Goal: Task Accomplishment & Management: Manage account settings

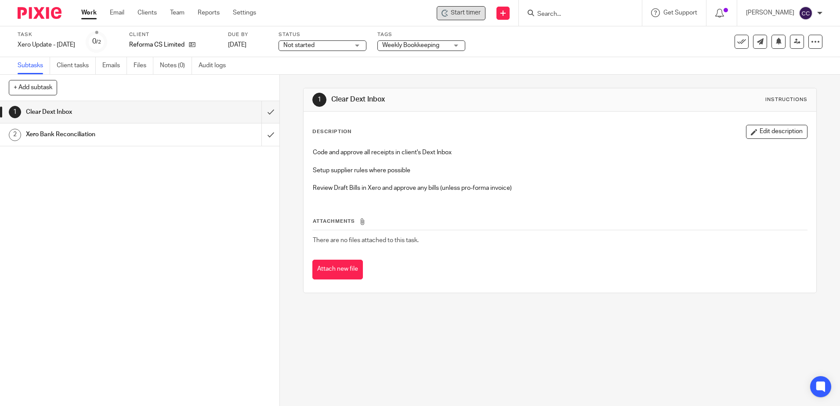
click at [472, 14] on span "Start timer" at bounding box center [466, 12] width 30 height 9
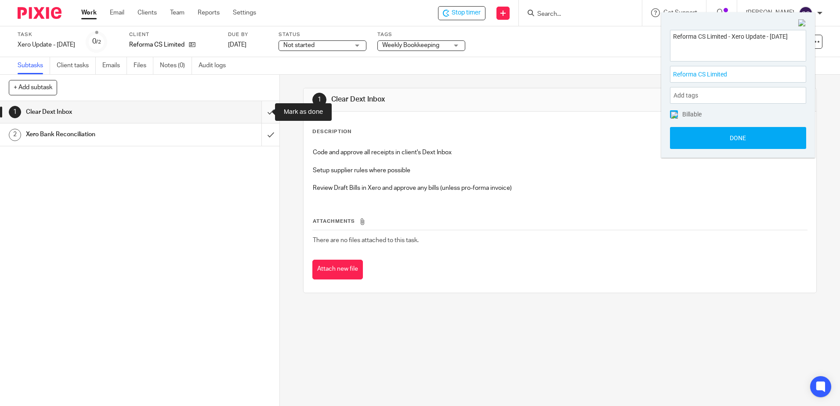
click at [261, 112] on input "submit" at bounding box center [139, 112] width 279 height 22
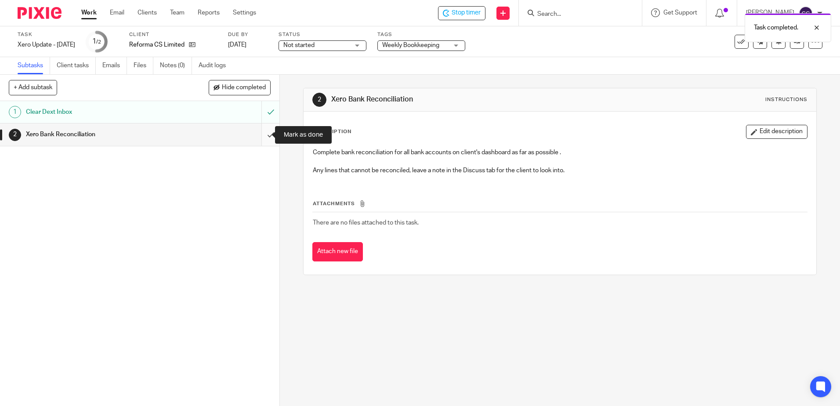
drag, startPoint x: 261, startPoint y: 133, endPoint x: 256, endPoint y: 133, distance: 5.3
click at [261, 133] on input "submit" at bounding box center [139, 134] width 279 height 22
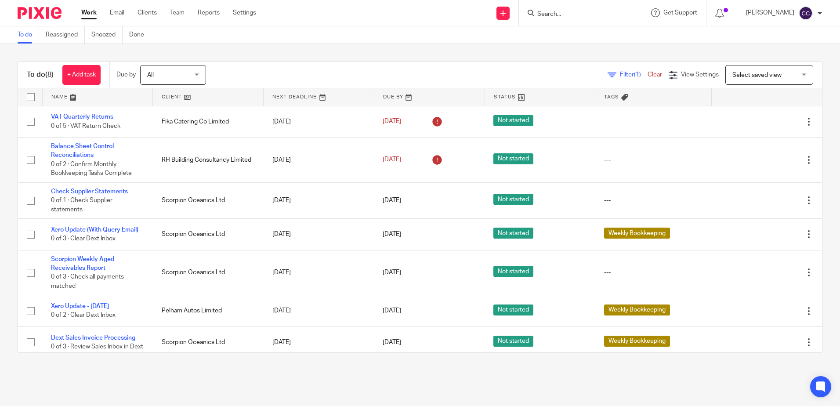
click at [168, 99] on link at bounding box center [208, 97] width 110 height 18
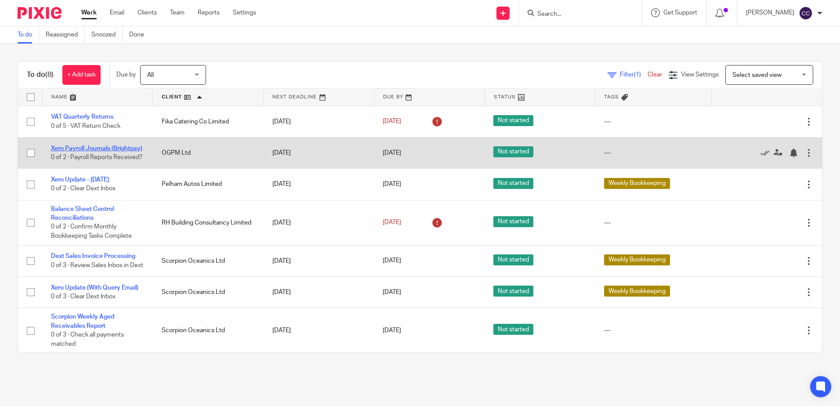
click at [87, 147] on link "Xero Payroll Journals (Brightpay)" at bounding box center [96, 148] width 91 height 6
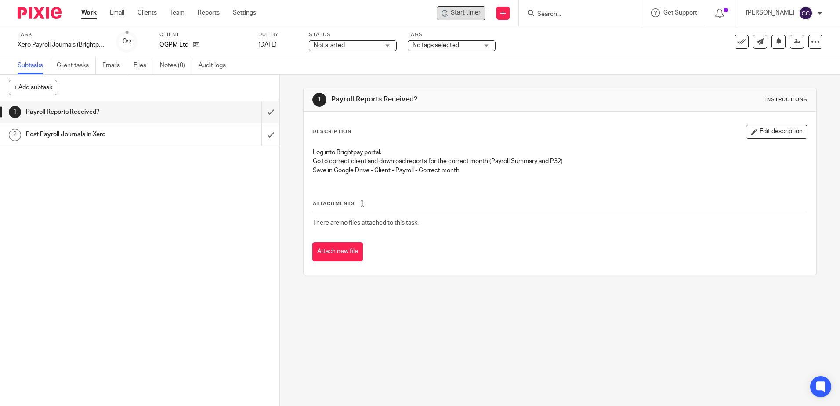
click at [463, 16] on span "Start timer" at bounding box center [466, 12] width 30 height 9
click at [469, 14] on span "Start timer" at bounding box center [466, 12] width 30 height 9
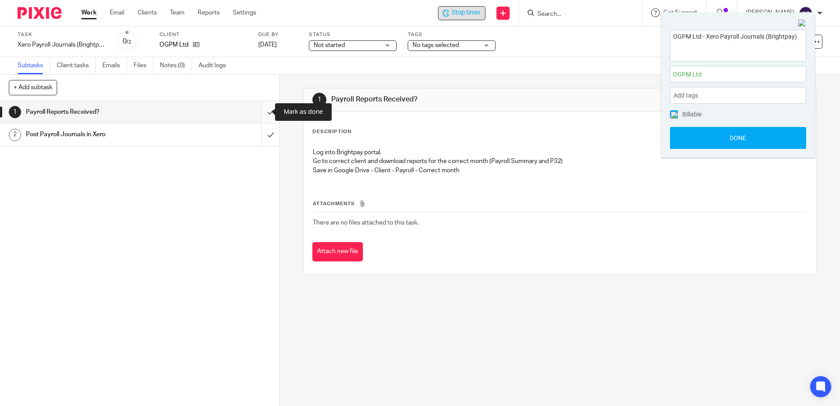
click at [260, 111] on input "submit" at bounding box center [139, 112] width 279 height 22
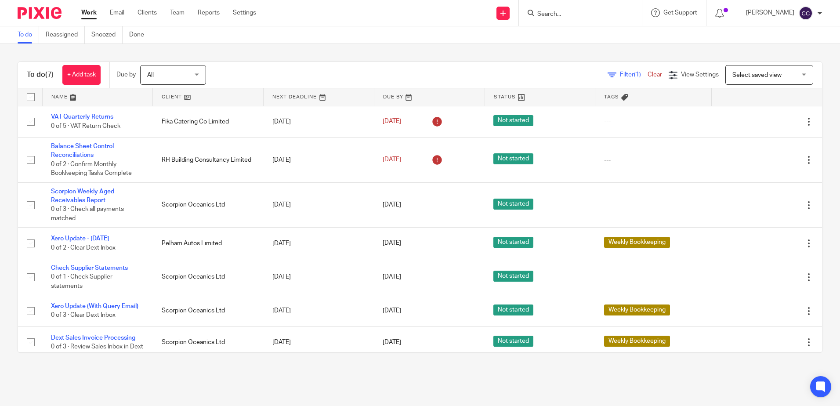
click at [177, 96] on link at bounding box center [208, 97] width 110 height 18
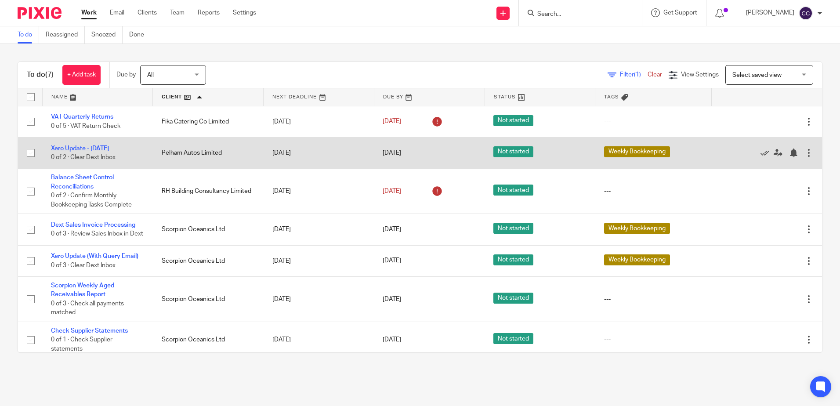
click at [89, 149] on link "Xero Update - [DATE]" at bounding box center [80, 148] width 58 height 6
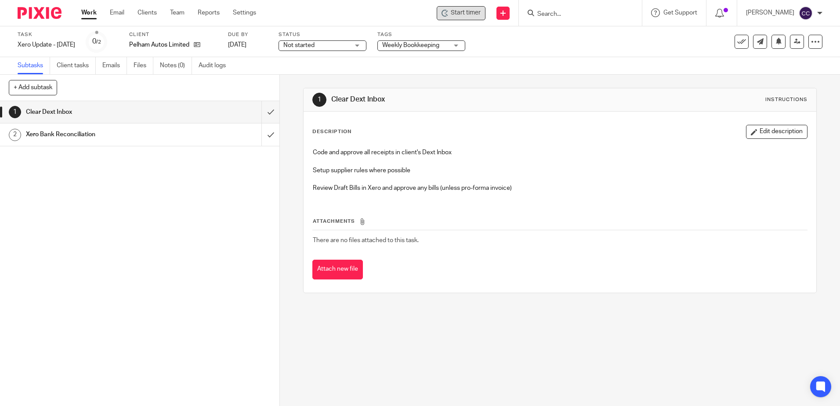
click at [470, 16] on span "Start timer" at bounding box center [466, 12] width 30 height 9
click at [472, 14] on span "Start timer" at bounding box center [466, 12] width 30 height 9
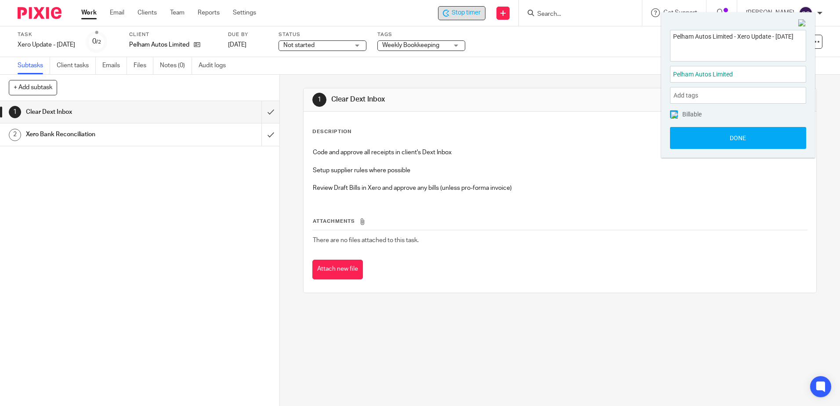
click at [91, 11] on link "Work" at bounding box center [88, 12] width 15 height 9
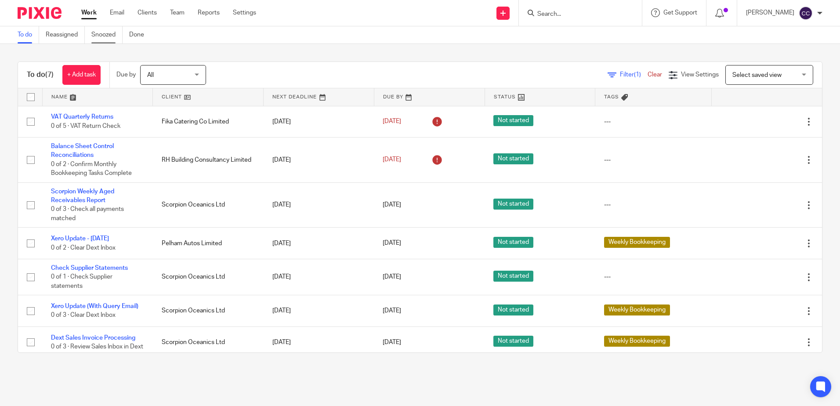
click at [105, 41] on link "Snoozed" at bounding box center [106, 34] width 31 height 17
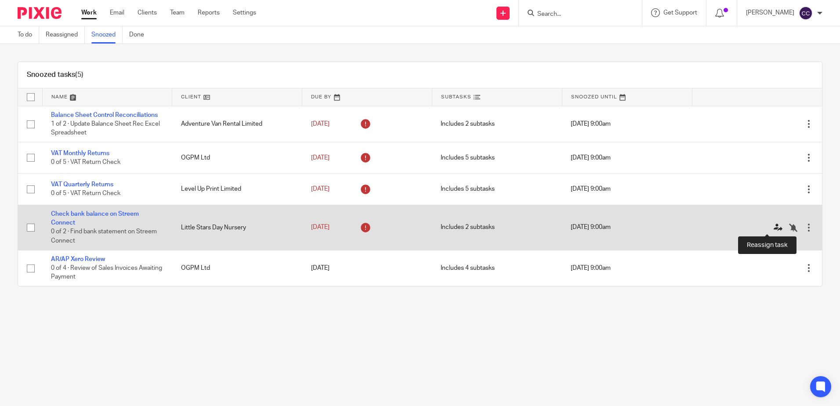
click at [774, 228] on icon at bounding box center [778, 227] width 9 height 9
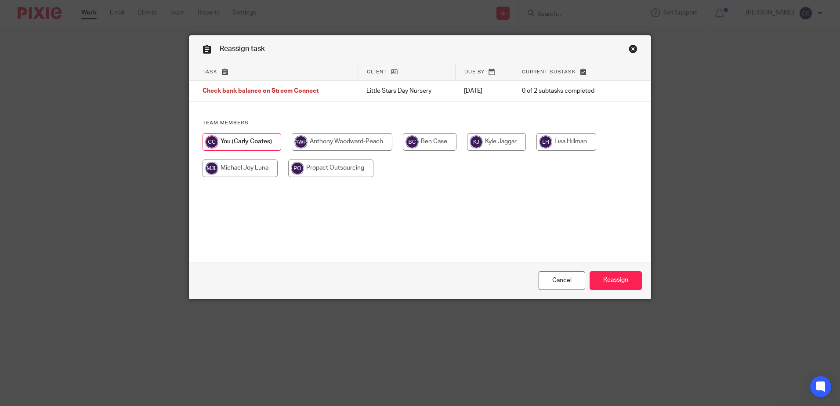
click at [542, 140] on input "radio" at bounding box center [566, 142] width 60 height 18
radio input "true"
click at [596, 276] on input "Reassign" at bounding box center [615, 280] width 52 height 19
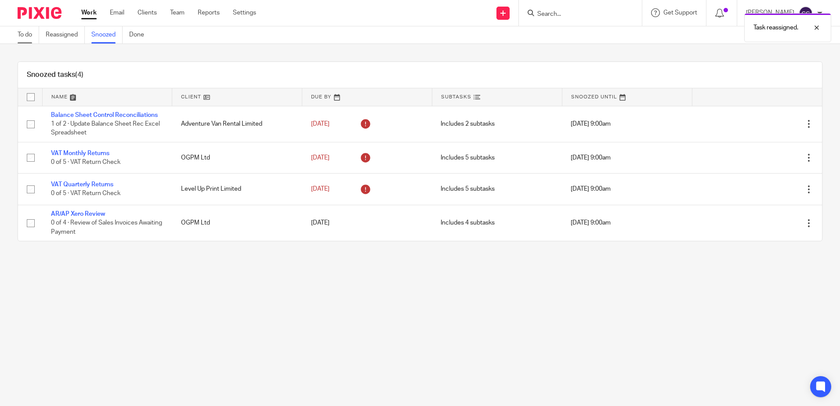
click at [25, 33] on link "To do" at bounding box center [29, 34] width 22 height 17
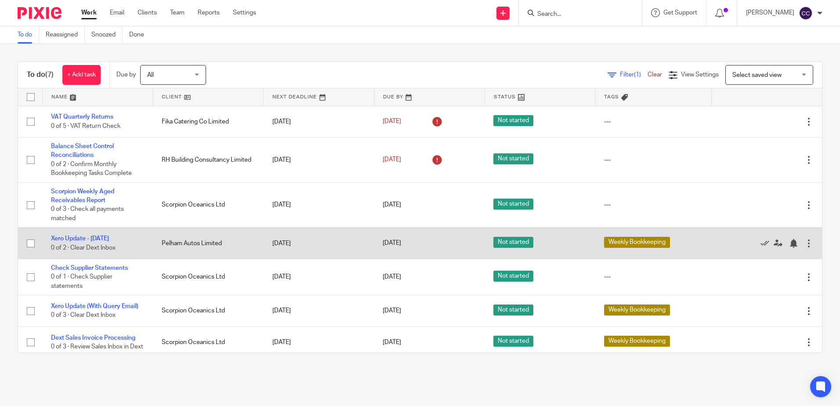
click at [92, 235] on td "Xero Update - [DATE] 0 of 2 · Clear Dext Inbox" at bounding box center [97, 243] width 111 height 31
click at [105, 239] on link "Xero Update - [DATE]" at bounding box center [80, 238] width 58 height 6
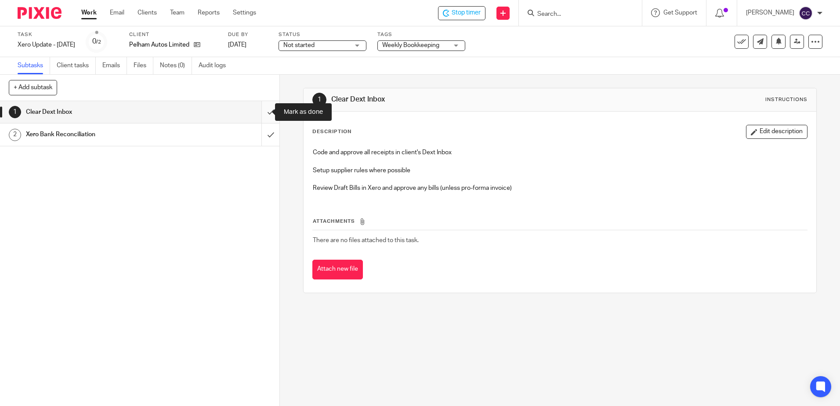
click at [264, 112] on input "submit" at bounding box center [139, 112] width 279 height 22
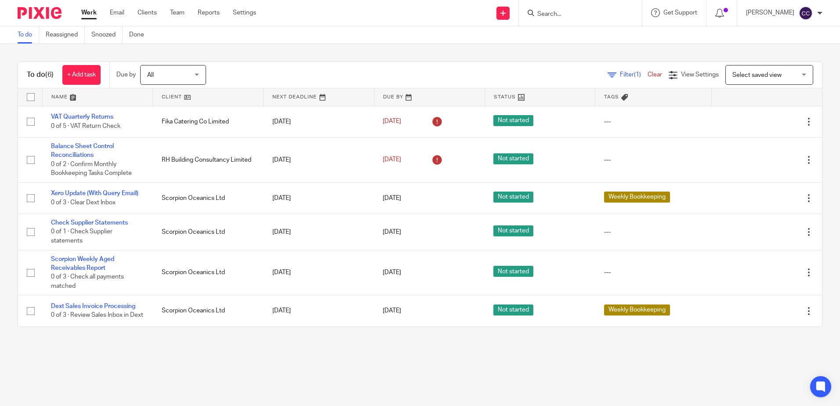
click at [163, 95] on link at bounding box center [208, 97] width 110 height 18
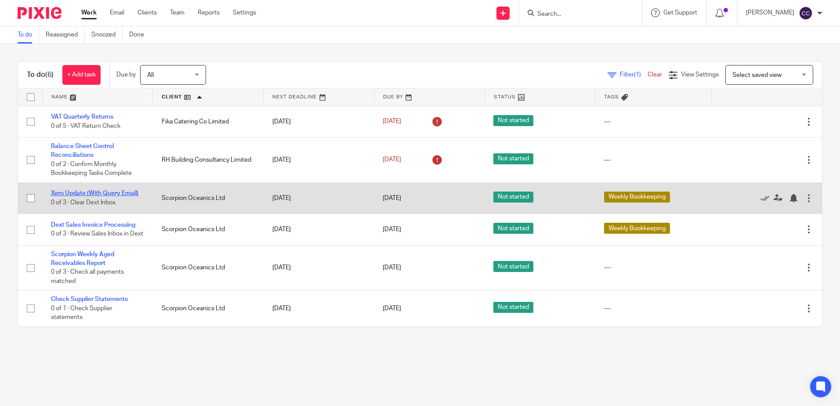
click at [87, 193] on link "Xero Update (With Query Email)" at bounding box center [94, 193] width 87 height 6
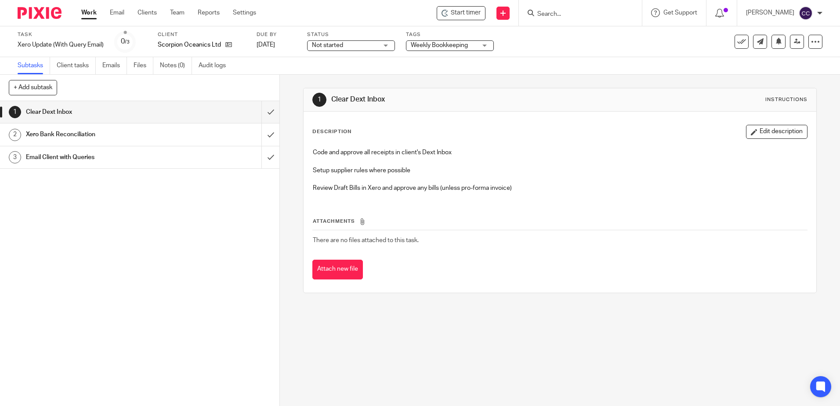
click at [476, 14] on span "Start timer" at bounding box center [466, 12] width 30 height 9
click at [468, 14] on span "Start timer" at bounding box center [466, 12] width 30 height 9
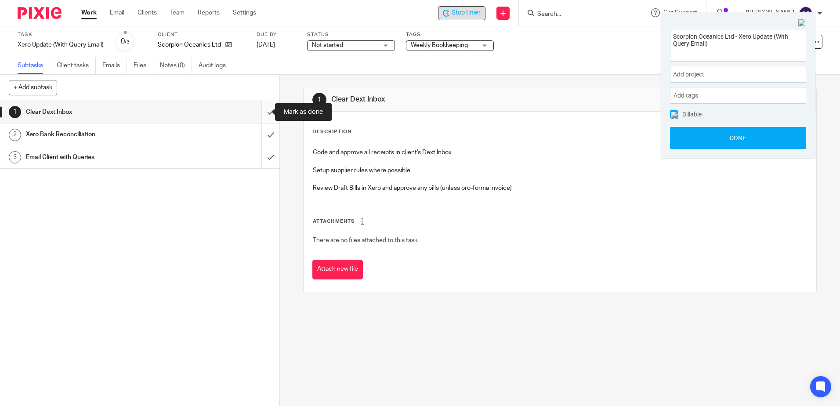
click at [261, 112] on input "submit" at bounding box center [139, 112] width 279 height 22
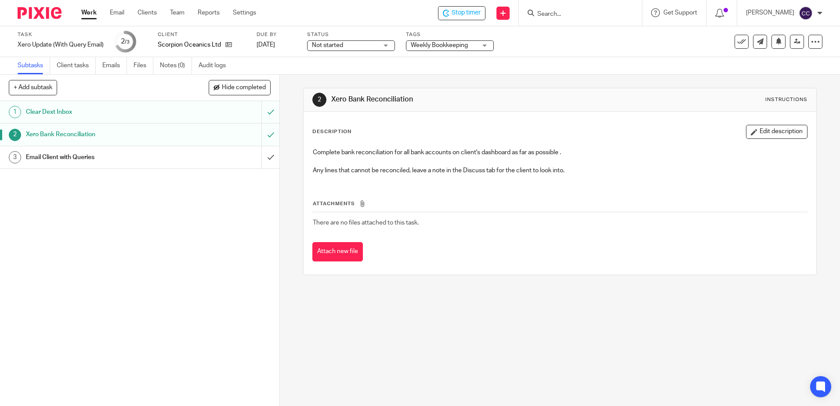
click at [224, 155] on div "Email Client with Queries" at bounding box center [139, 157] width 227 height 13
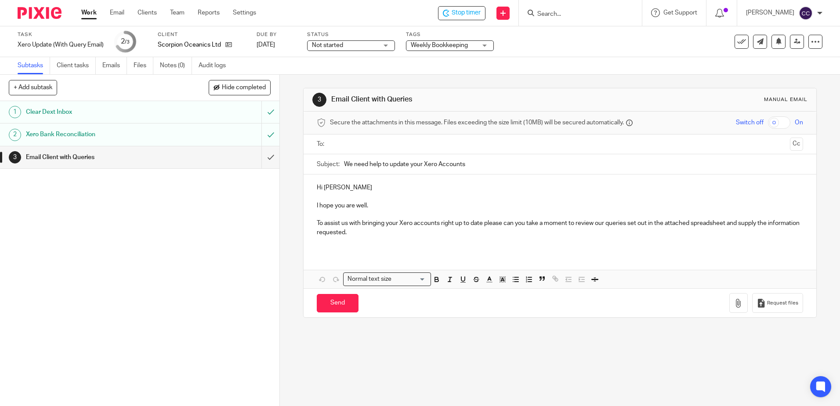
click at [348, 142] on input "text" at bounding box center [559, 144] width 453 height 10
click at [341, 195] on p at bounding box center [560, 198] width 486 height 9
click at [337, 188] on p "Hi Alan" at bounding box center [560, 189] width 486 height 9
click at [407, 144] on span at bounding box center [410, 145] width 6 height 6
click at [387, 146] on input "text" at bounding box center [559, 144] width 453 height 10
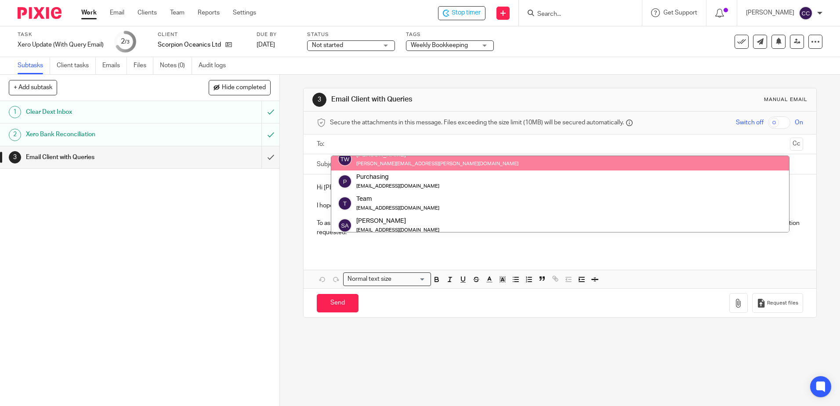
scroll to position [44, 0]
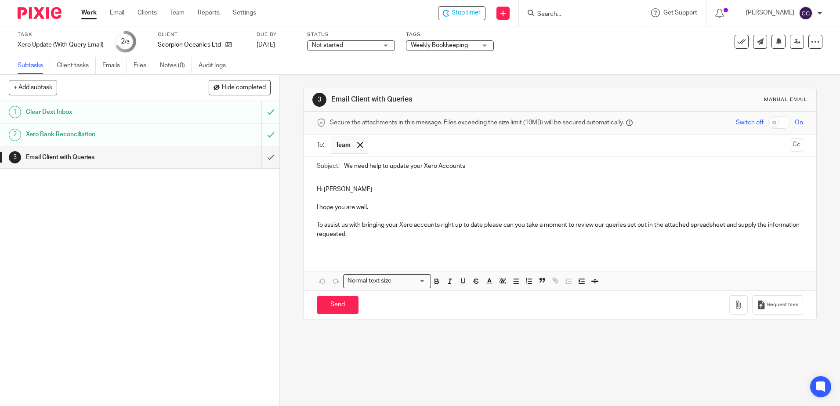
click at [338, 190] on p "Hi Alan" at bounding box center [560, 189] width 486 height 9
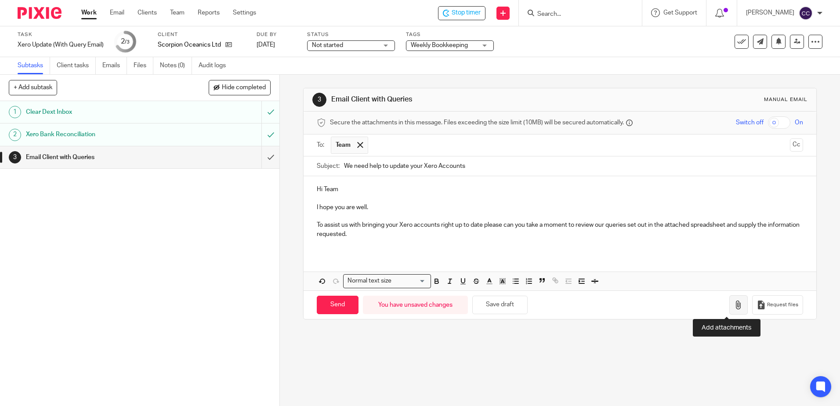
click at [734, 300] on icon "button" at bounding box center [738, 304] width 9 height 9
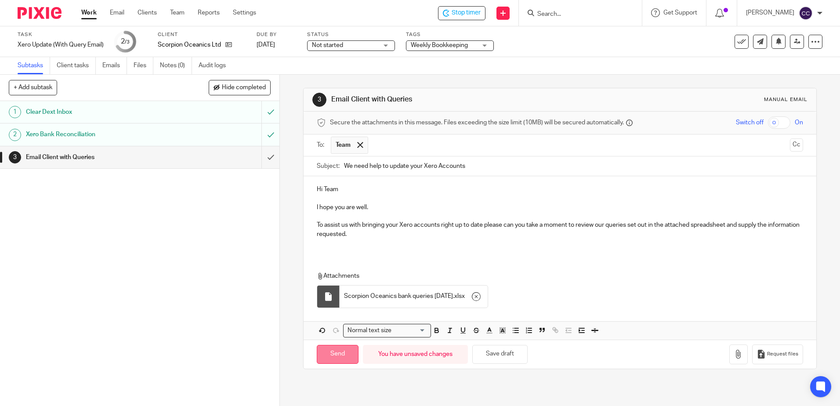
click at [336, 358] on input "Send" at bounding box center [338, 354] width 42 height 19
type input "Sent"
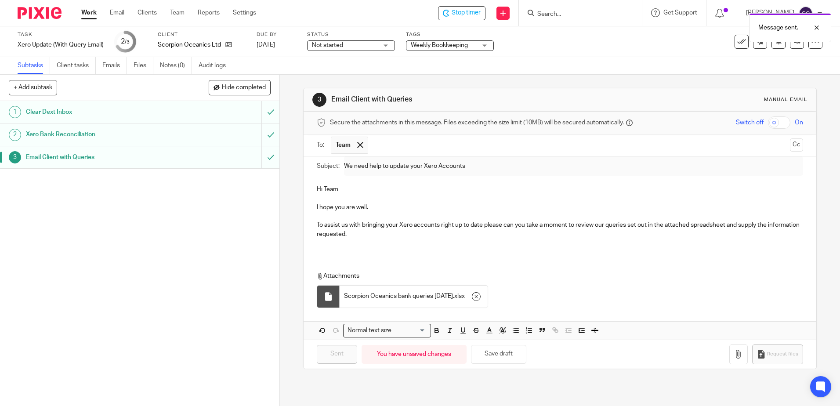
click at [87, 11] on link "Work" at bounding box center [88, 12] width 15 height 9
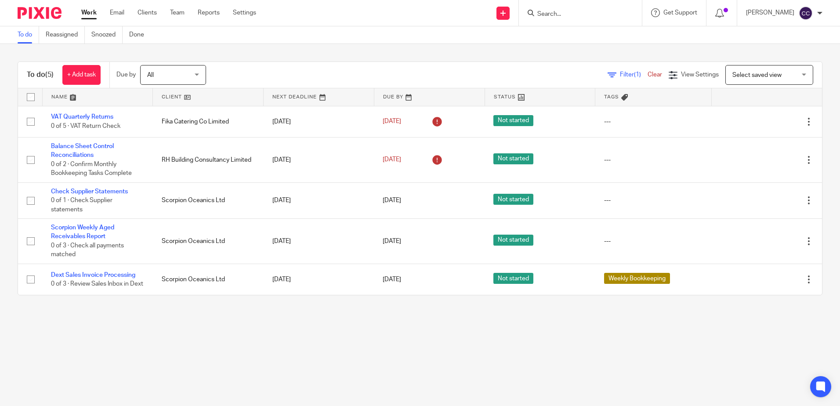
click at [166, 95] on link at bounding box center [208, 97] width 110 height 18
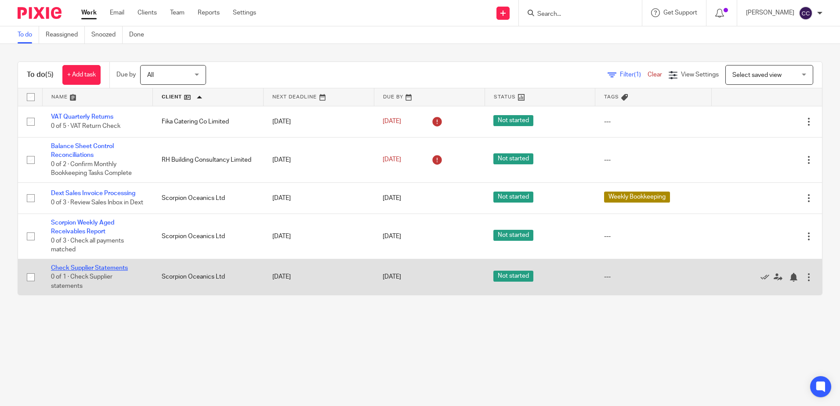
click at [105, 271] on link "Check Supplier Statements" at bounding box center [89, 268] width 77 height 6
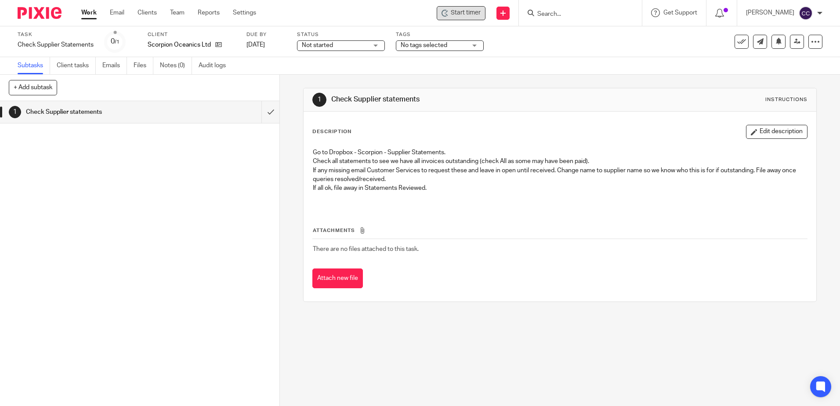
click at [461, 9] on div "Start timer" at bounding box center [461, 13] width 49 height 14
click at [463, 11] on span "Start timer" at bounding box center [466, 12] width 30 height 9
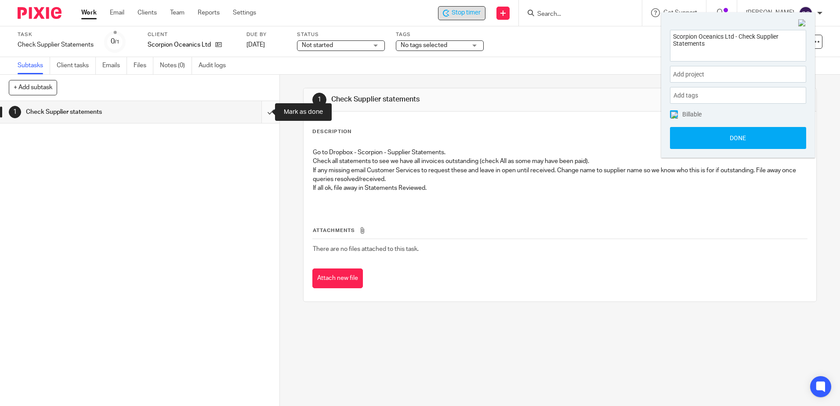
click at [263, 110] on input "submit" at bounding box center [139, 112] width 279 height 22
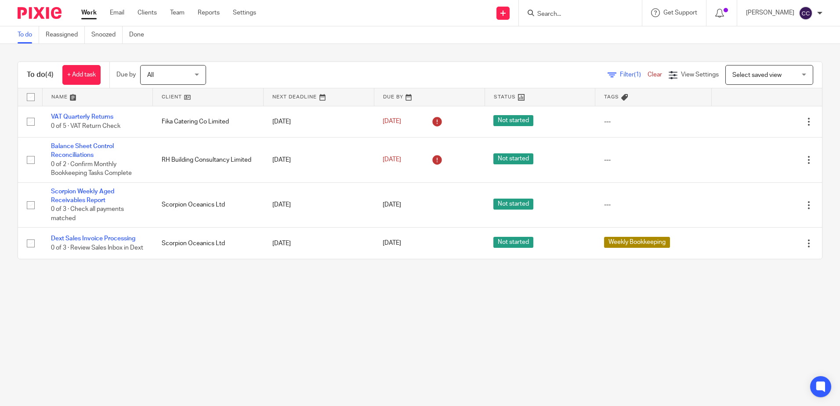
click at [177, 96] on link at bounding box center [208, 97] width 110 height 18
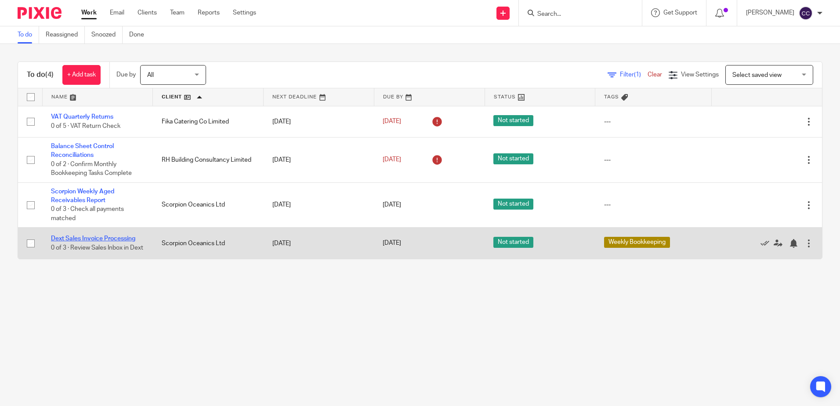
click at [106, 235] on link "Dext Sales Invoice Processing" at bounding box center [93, 238] width 84 height 6
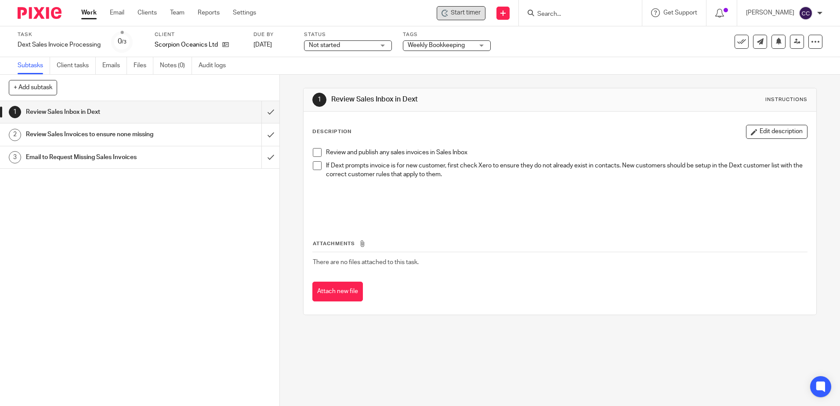
click at [448, 12] on icon at bounding box center [446, 11] width 2 height 2
click at [463, 14] on span "Start timer" at bounding box center [466, 12] width 30 height 9
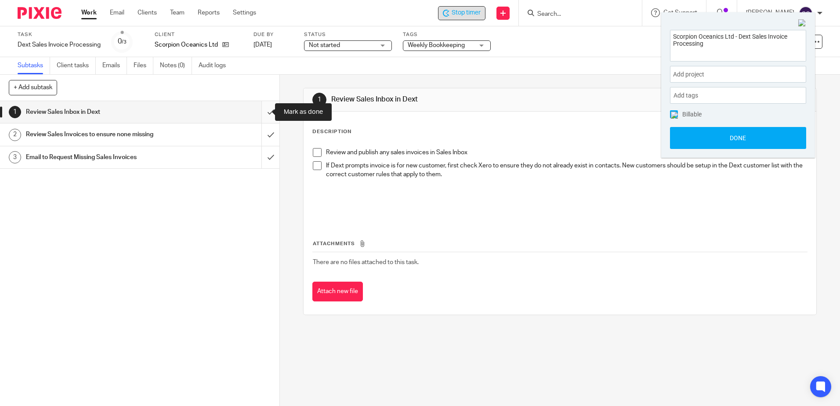
click at [257, 109] on input "submit" at bounding box center [139, 112] width 279 height 22
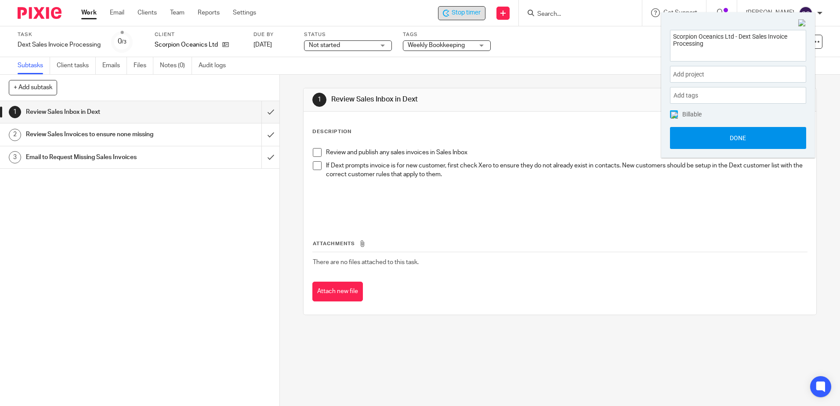
click at [681, 147] on button "Done" at bounding box center [738, 138] width 136 height 22
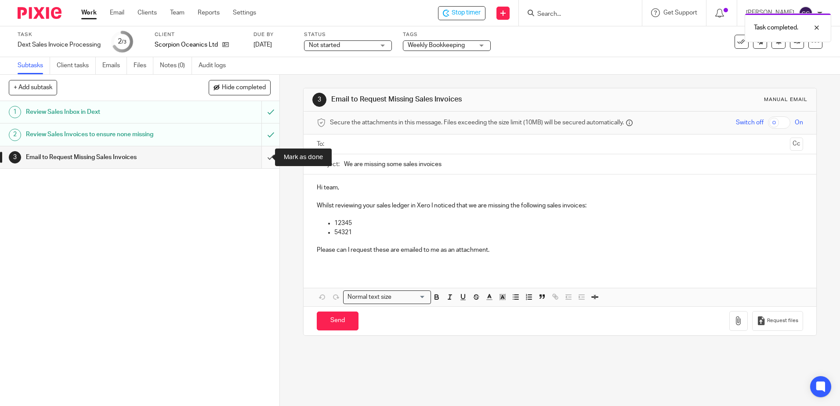
click at [260, 158] on input "submit" at bounding box center [139, 157] width 279 height 22
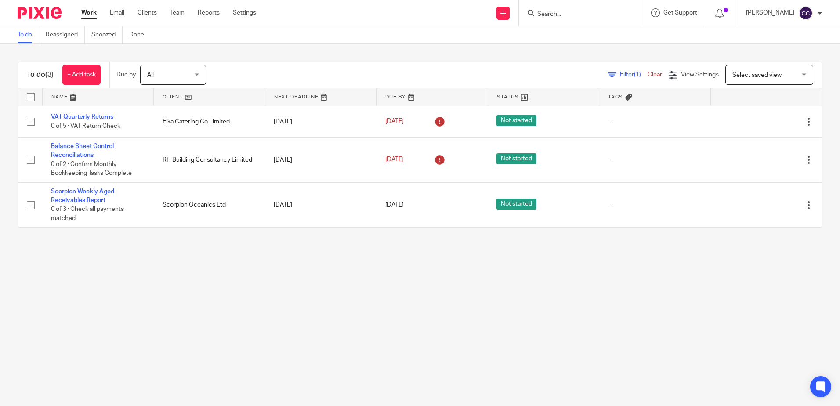
click at [170, 99] on link at bounding box center [209, 97] width 111 height 18
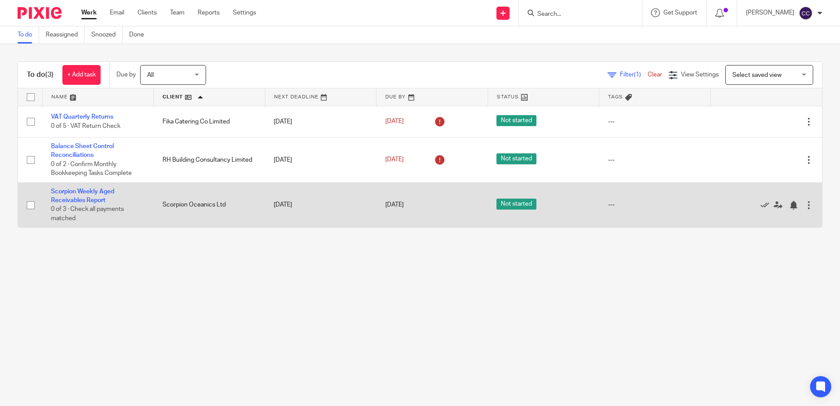
click at [82, 196] on td "Scorpion Weekly Aged Receivables Report 0 of 3 · Check all payments matched" at bounding box center [98, 204] width 112 height 45
click at [82, 194] on link "Scorpion Weekly Aged Receivables Report" at bounding box center [82, 195] width 63 height 15
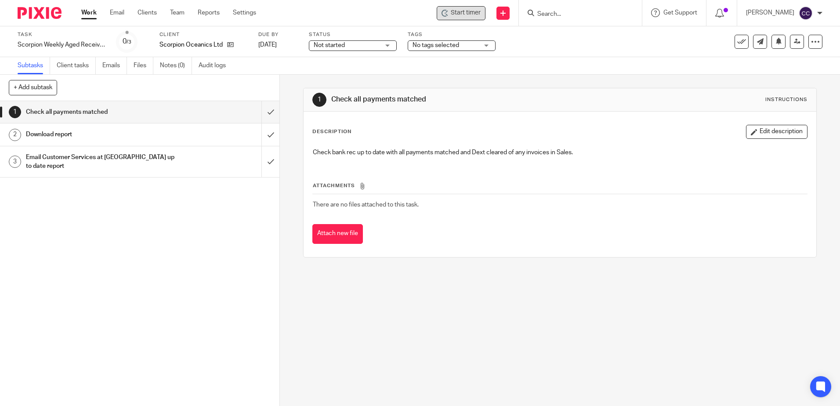
click at [471, 16] on span "Start timer" at bounding box center [466, 12] width 30 height 9
click at [472, 16] on span "Start timer" at bounding box center [466, 12] width 30 height 9
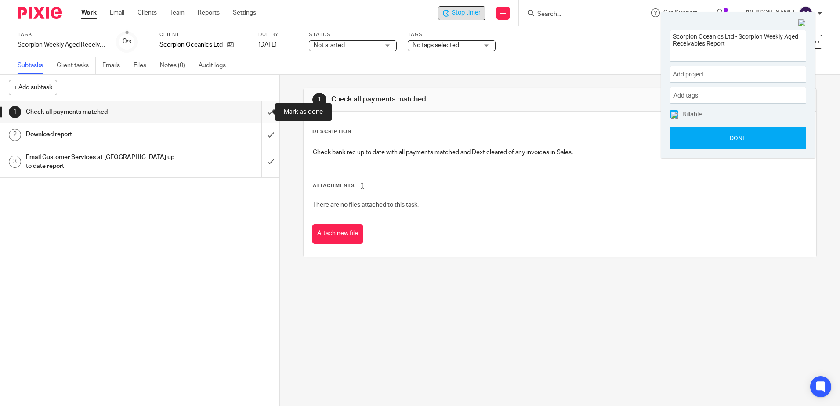
click at [260, 111] on input "submit" at bounding box center [139, 112] width 279 height 22
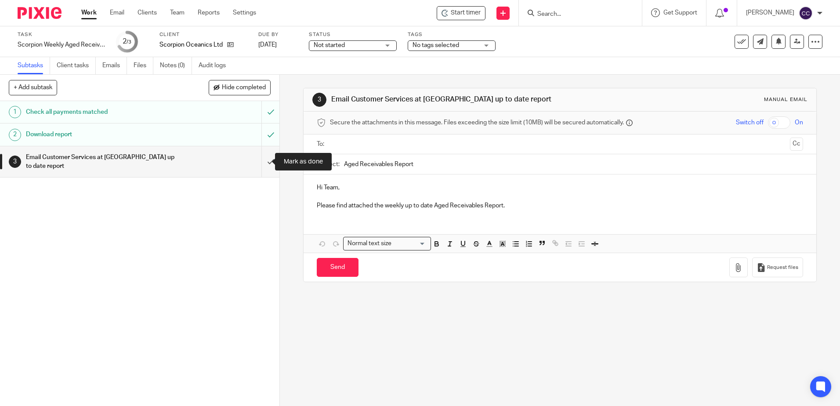
drag, startPoint x: 260, startPoint y: 161, endPoint x: 245, endPoint y: 149, distance: 19.4
click at [260, 161] on input "submit" at bounding box center [139, 161] width 279 height 31
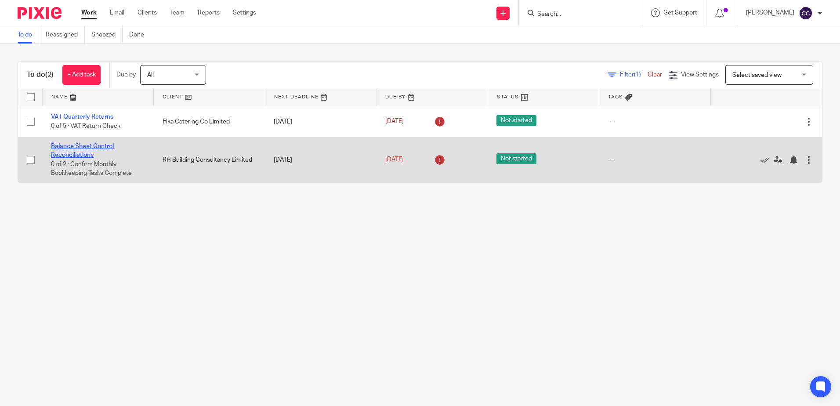
click at [99, 143] on link "Balance Sheet Control Reconciliations" at bounding box center [82, 150] width 63 height 15
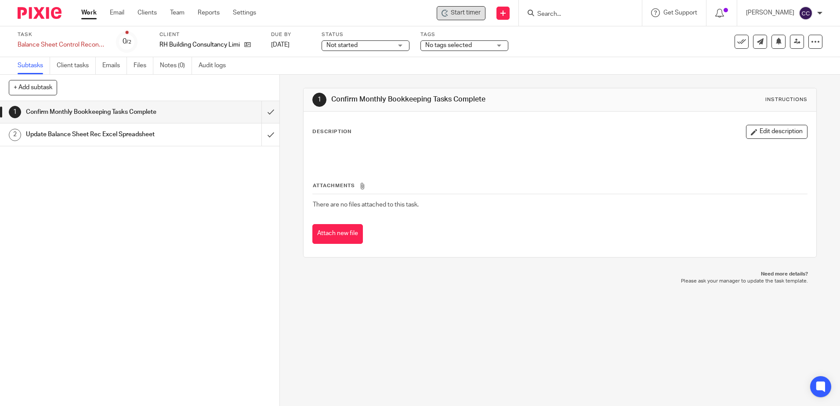
click at [463, 13] on span "Start timer" at bounding box center [466, 12] width 30 height 9
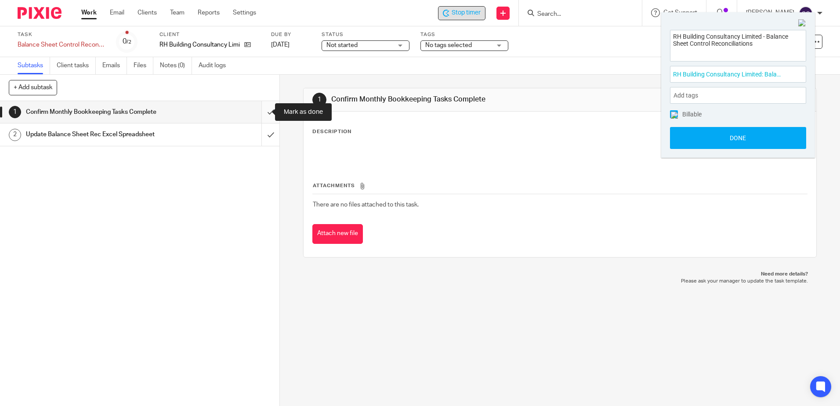
click at [261, 110] on input "submit" at bounding box center [139, 112] width 279 height 22
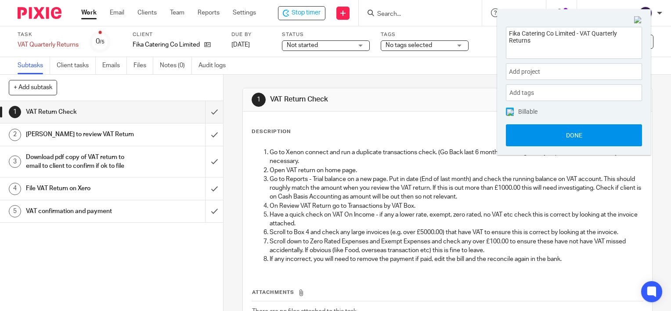
drag, startPoint x: 575, startPoint y: 138, endPoint x: 414, endPoint y: 151, distance: 162.2
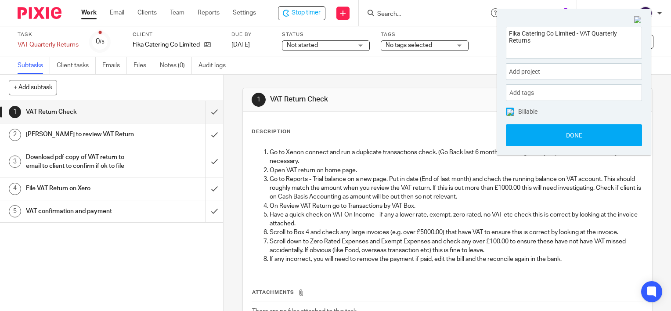
click at [575, 138] on button "Done" at bounding box center [574, 135] width 136 height 22
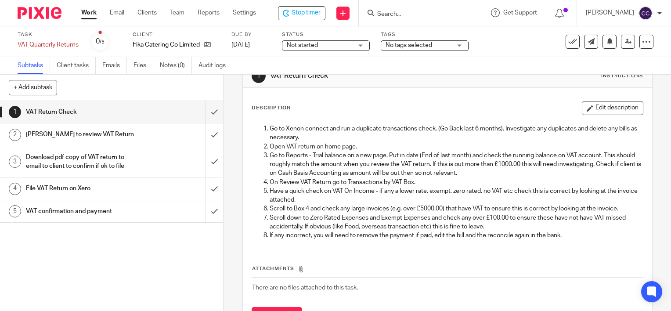
scroll to position [65, 0]
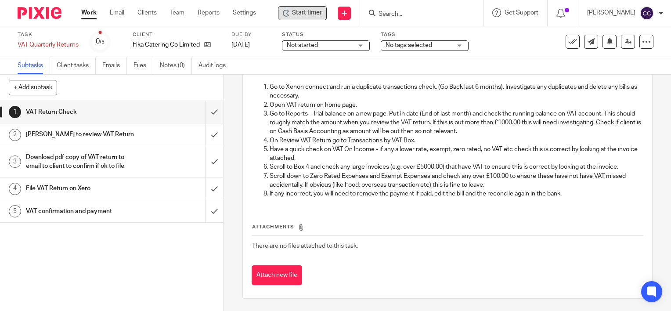
click at [307, 18] on div "Start timer" at bounding box center [302, 13] width 49 height 14
click at [204, 112] on input "submit" at bounding box center [111, 112] width 223 height 22
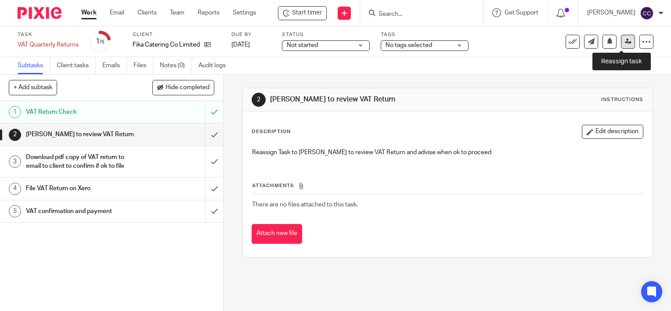
click at [626, 40] on link at bounding box center [628, 42] width 14 height 14
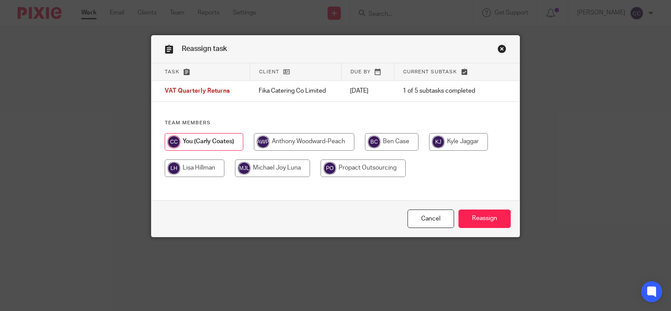
click at [195, 169] on input "radio" at bounding box center [195, 168] width 60 height 18
radio input "true"
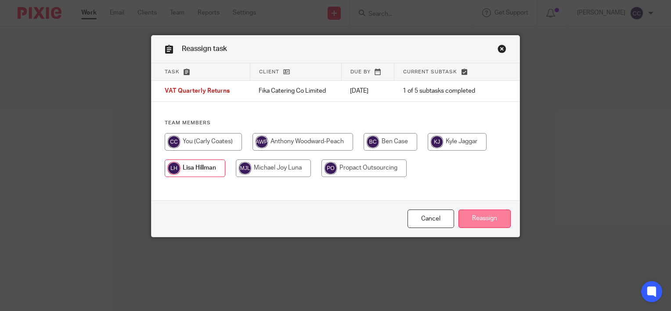
click at [480, 220] on input "Reassign" at bounding box center [485, 219] width 52 height 19
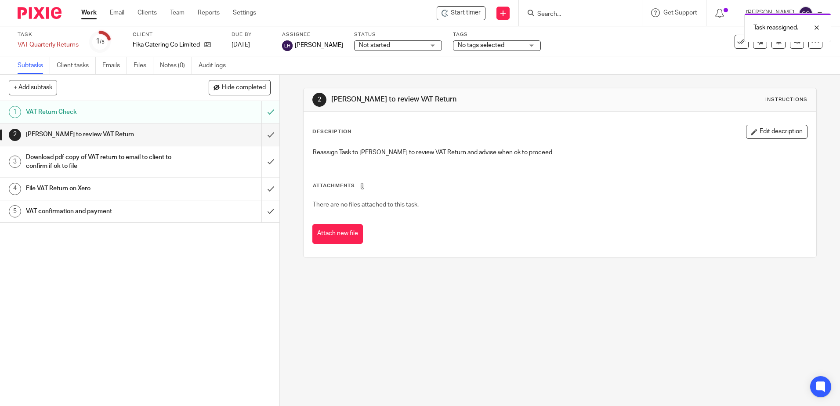
click at [84, 13] on link "Work" at bounding box center [88, 12] width 15 height 9
